Goal: Book appointment/travel/reservation

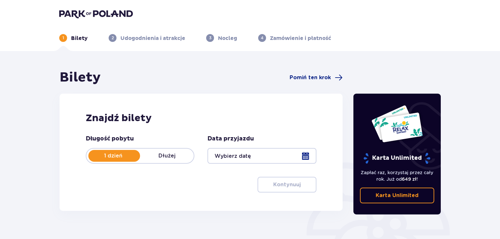
click at [166, 154] on p "Dłużej" at bounding box center [167, 155] width 54 height 7
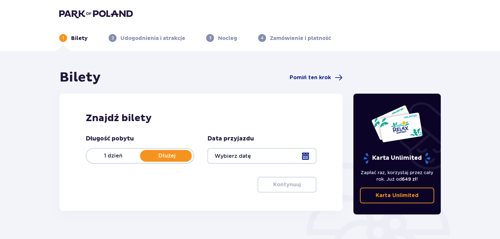
click at [305, 157] on div at bounding box center [262, 156] width 109 height 16
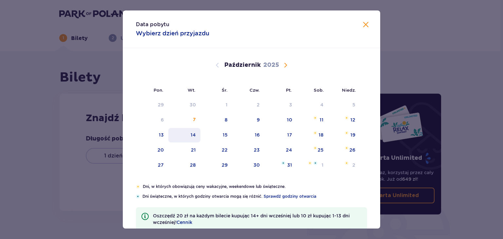
click at [194, 138] on div "14" at bounding box center [184, 135] width 32 height 14
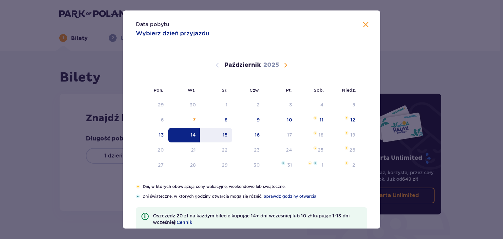
click at [221, 138] on div "15" at bounding box center [216, 135] width 32 height 14
type input "14.10.25 - 15.10.25"
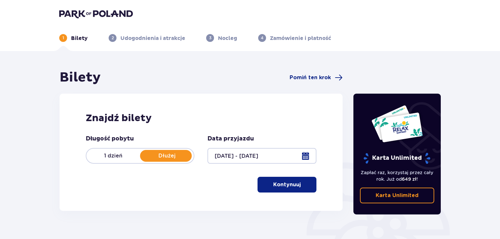
click at [282, 180] on button "Kontynuuj" at bounding box center [287, 185] width 59 height 16
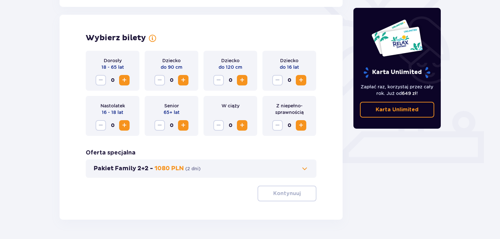
scroll to position [182, 0]
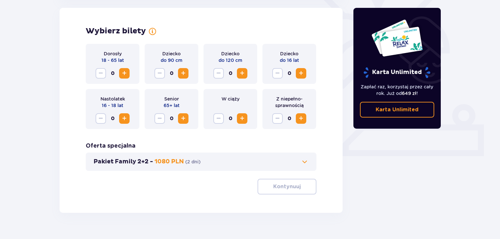
click at [120, 73] on span "Zwiększ" at bounding box center [124, 73] width 8 height 8
click at [284, 192] on button "Kontynuuj" at bounding box center [287, 187] width 59 height 16
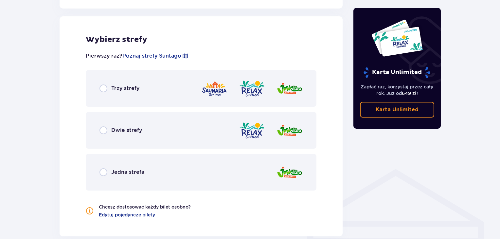
scroll to position [363, 0]
click at [118, 131] on span "Dwie strefy" at bounding box center [126, 129] width 31 height 7
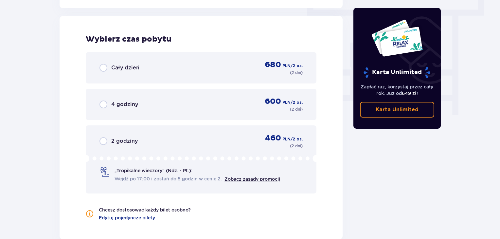
scroll to position [591, 0]
click at [128, 70] on span "Cały dzień" at bounding box center [125, 67] width 28 height 7
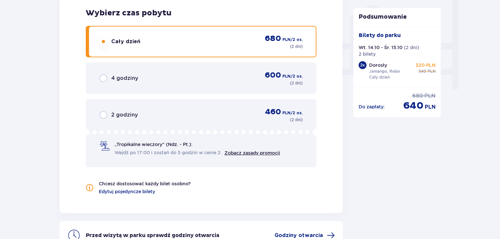
scroll to position [690, 0]
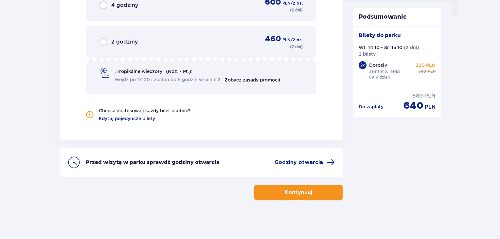
click at [297, 189] on p "Kontynuuj" at bounding box center [298, 192] width 27 height 7
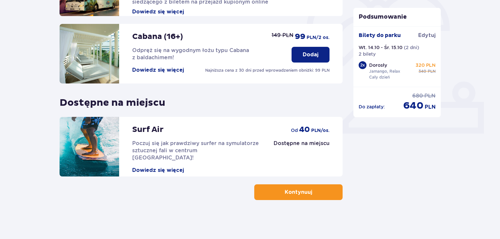
scroll to position [205, 0]
click at [298, 194] on p "Kontynuuj" at bounding box center [298, 191] width 27 height 7
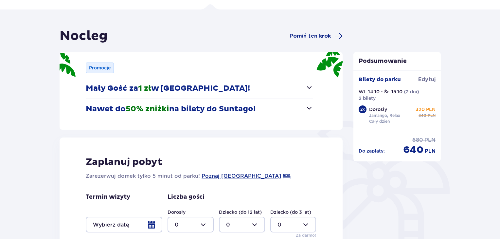
scroll to position [131, 0]
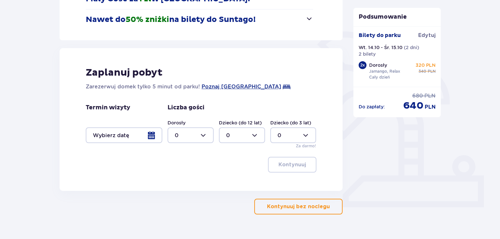
click at [153, 139] on div at bounding box center [124, 135] width 77 height 16
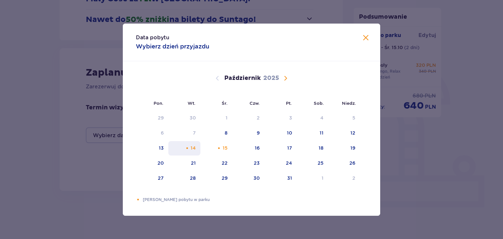
click at [195, 145] on div "14" at bounding box center [192, 148] width 5 height 7
click at [220, 147] on div "Pomarańczowa kropka" at bounding box center [219, 148] width 4 height 4
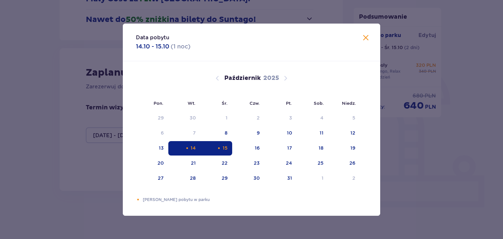
type input "14.10.25 - 15.10.25"
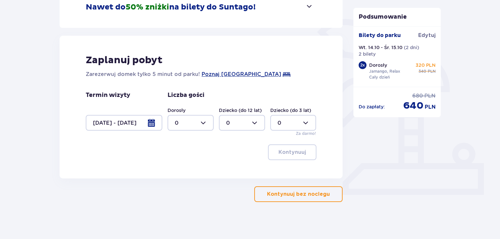
scroll to position [145, 0]
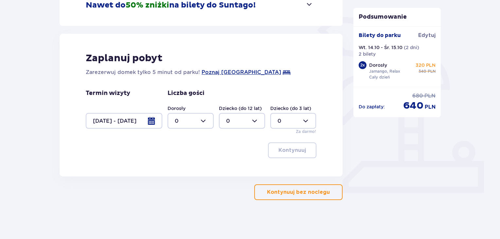
click at [205, 119] on div at bounding box center [191, 121] width 46 height 16
click at [179, 172] on span "2" at bounding box center [190, 168] width 45 height 14
type input "2"
click at [284, 150] on p "Kontynuuj" at bounding box center [292, 150] width 27 height 7
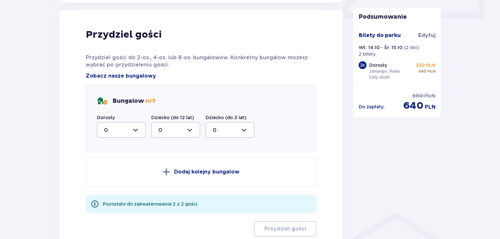
scroll to position [321, 0]
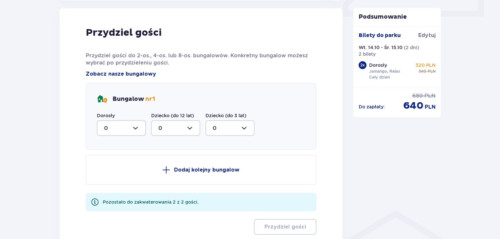
click at [140, 127] on div at bounding box center [121, 128] width 49 height 16
click at [114, 175] on div "2" at bounding box center [121, 175] width 35 height 7
type input "2"
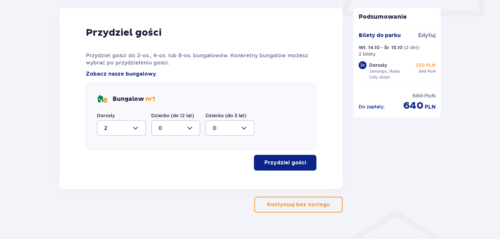
click at [290, 162] on p "Przydziel gości" at bounding box center [285, 162] width 42 height 7
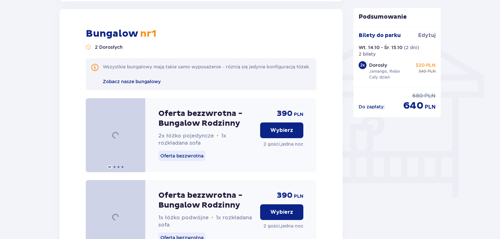
scroll to position [510, 0]
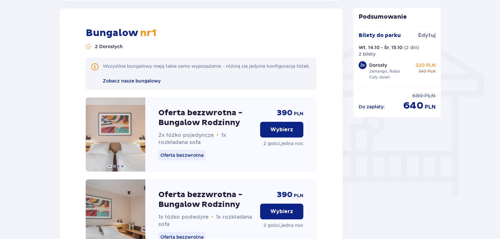
click at [268, 137] on button "Wybierz" at bounding box center [281, 130] width 43 height 16
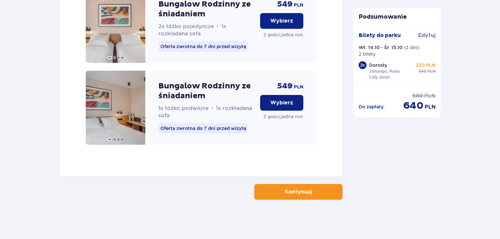
scroll to position [1117, 0]
click at [293, 195] on button "Kontynuuj" at bounding box center [298, 192] width 88 height 16
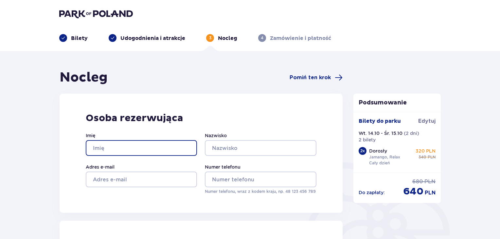
click at [172, 146] on input "Imię" at bounding box center [141, 148] width 111 height 16
type input "Ilona"
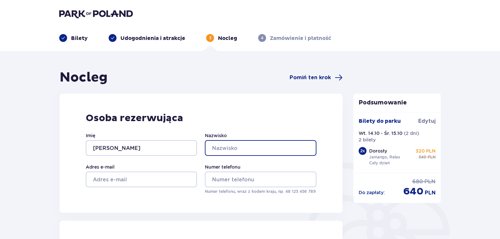
type input "Lasecka"
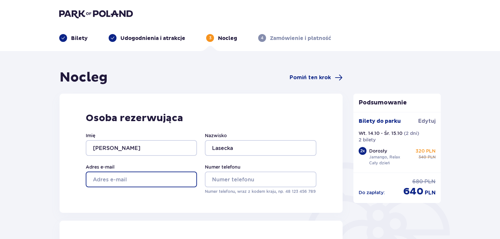
type input "i.lasecka@fundacjaabi.pl"
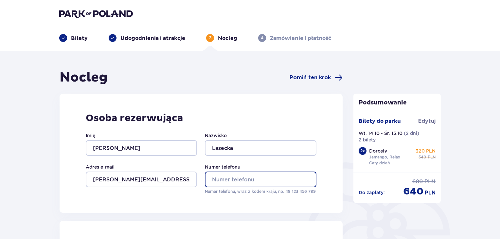
type input "721500008"
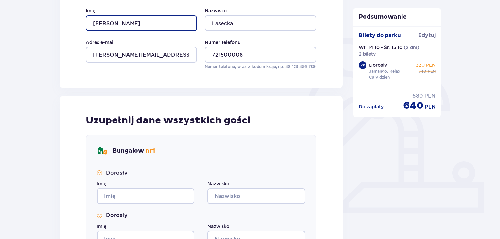
scroll to position [131, 0]
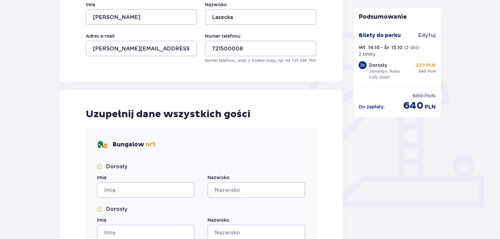
click at [141, 198] on div "Dorosły Imię Nazwisko Dorosły Imię Nazwisko" at bounding box center [201, 201] width 208 height 77
click at [139, 193] on input "Imię" at bounding box center [146, 190] width 98 height 16
type input "Ilona"
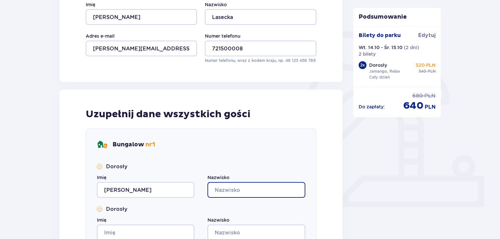
type input "Lasecka"
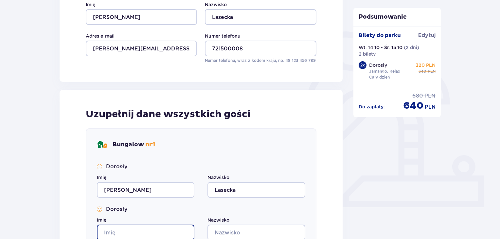
type input "Ilona"
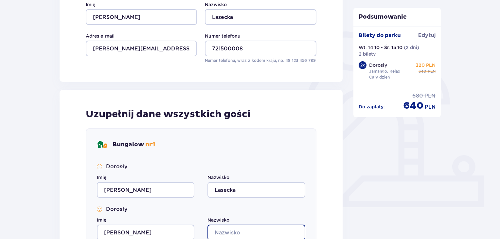
type input "Lasecka"
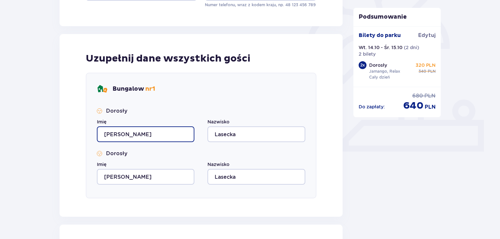
scroll to position [262, 0]
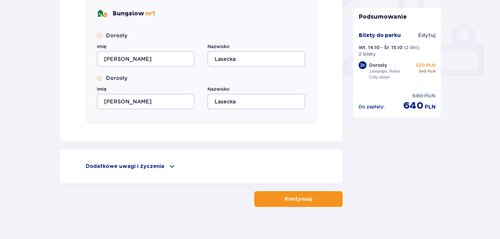
click at [289, 198] on p "Kontynuuj" at bounding box center [298, 198] width 27 height 7
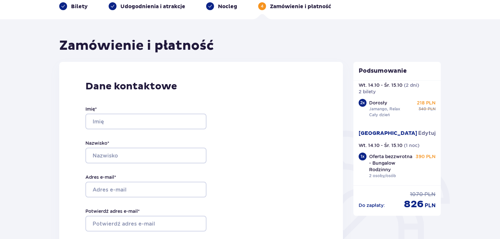
scroll to position [33, 0]
